Goal: Task Accomplishment & Management: Use online tool/utility

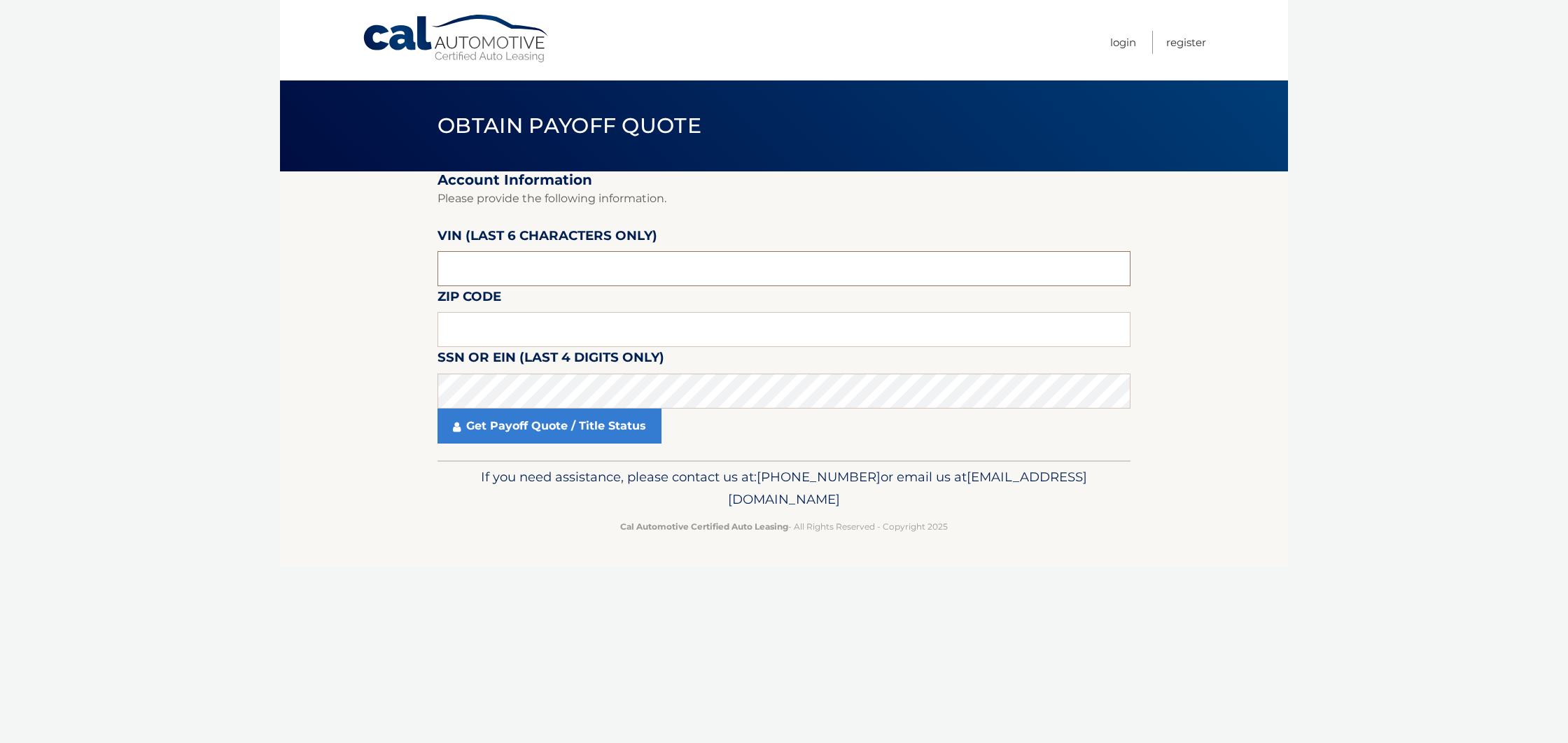
click at [595, 271] on input "text" at bounding box center [784, 268] width 693 height 35
type input "927272"
click at [615, 337] on input "text" at bounding box center [784, 329] width 693 height 35
type input "11596"
click at [558, 430] on link "Get Payoff Quote / Title Status" at bounding box center [549, 426] width 224 height 35
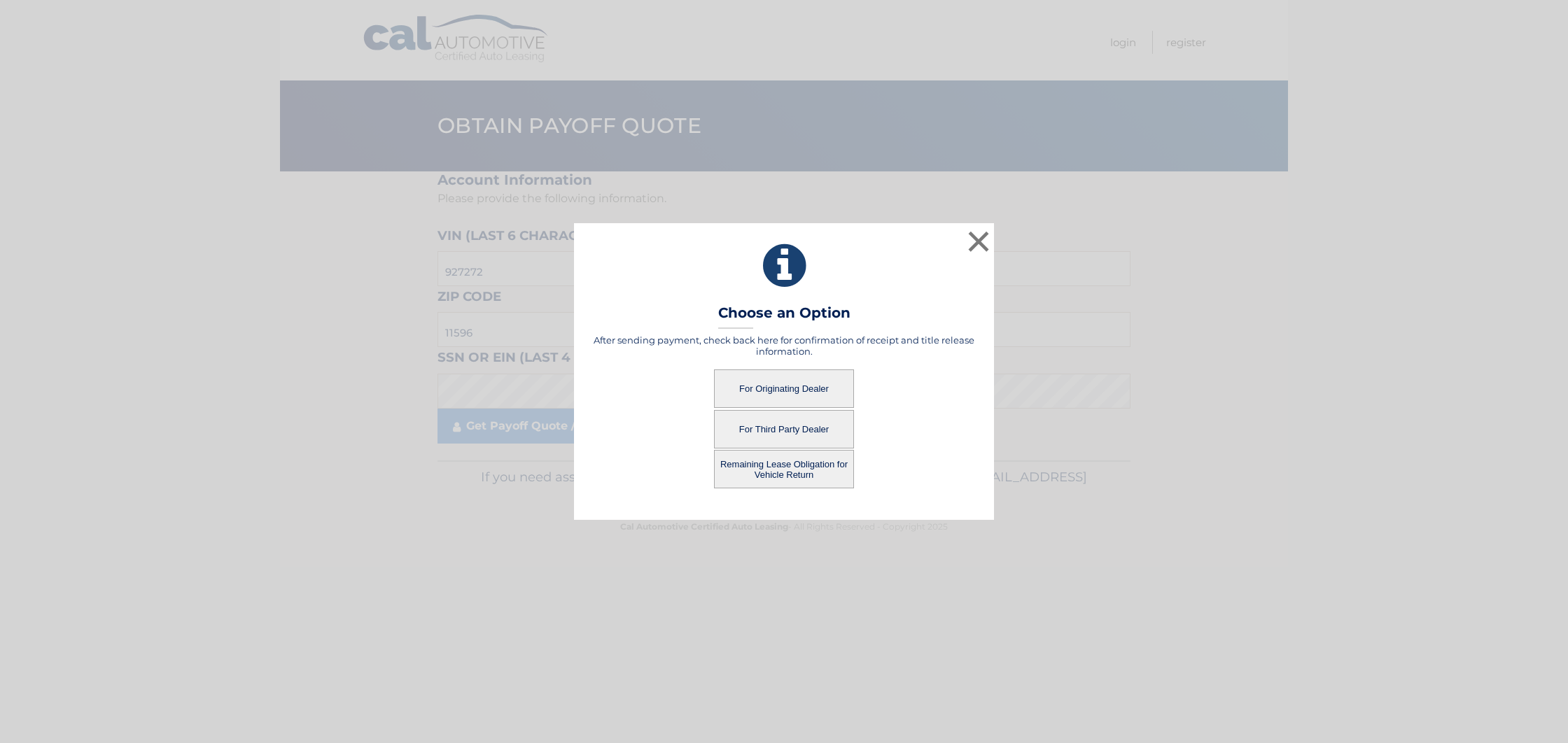
click at [787, 424] on button "For Third Party Dealer" at bounding box center [784, 429] width 140 height 38
click at [791, 427] on button "For Third Party Dealer" at bounding box center [784, 429] width 140 height 38
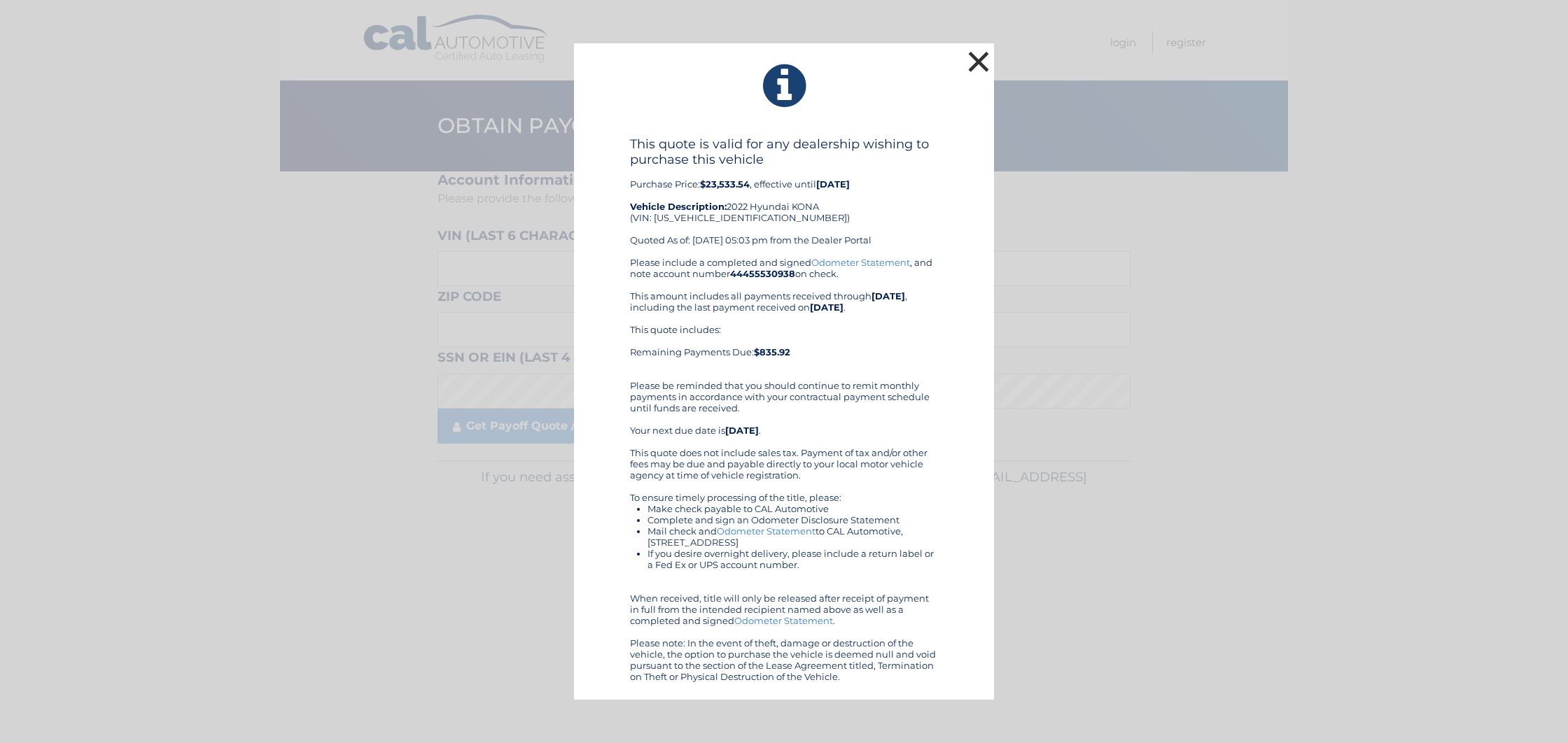
click at [980, 63] on button "×" at bounding box center [978, 61] width 28 height 28
